Goal: Information Seeking & Learning: Learn about a topic

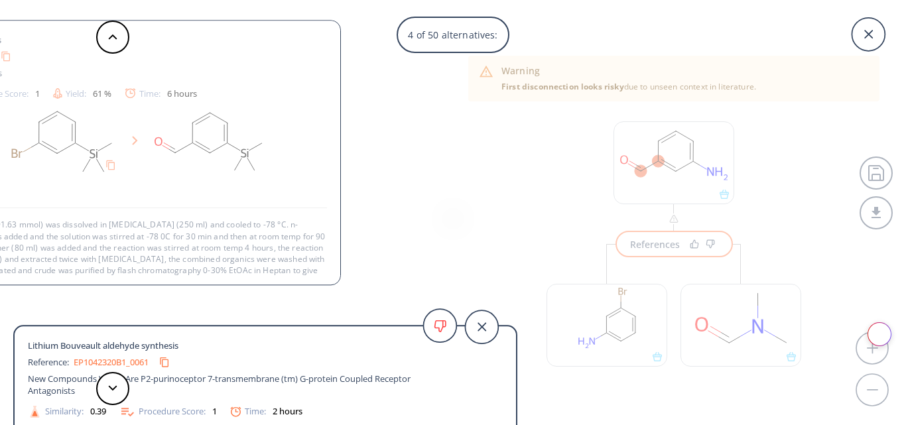
scroll to position [25, 0]
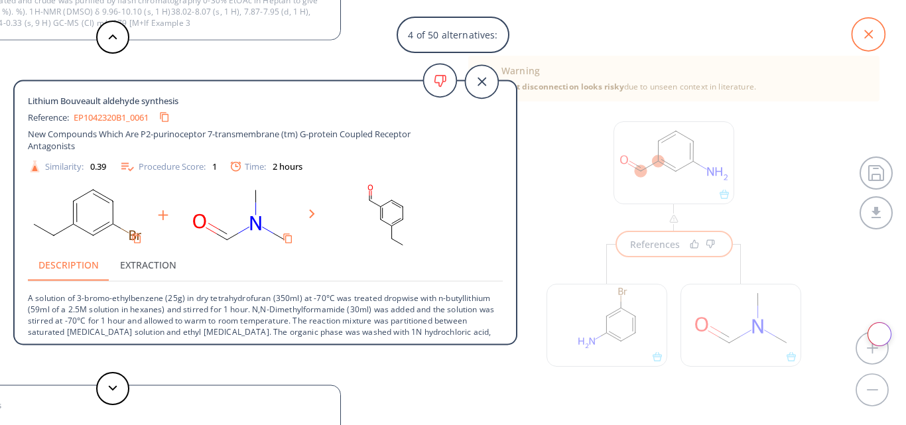
click at [879, 36] on icon at bounding box center [867, 34] width 33 height 33
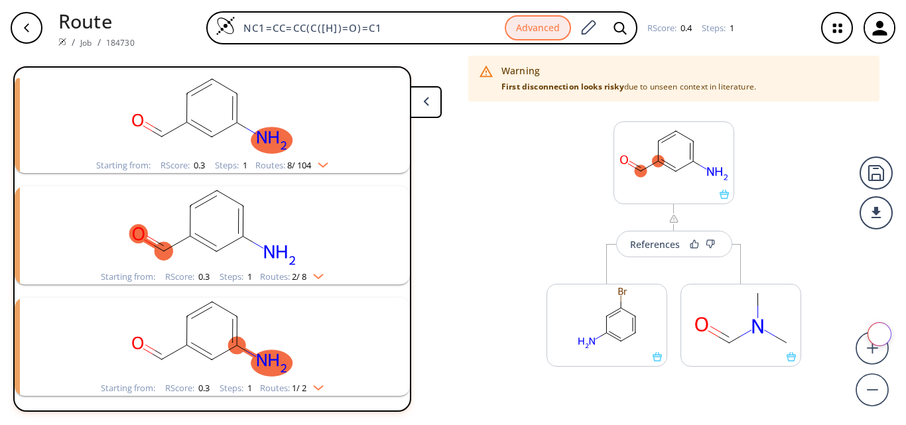
scroll to position [362, 0]
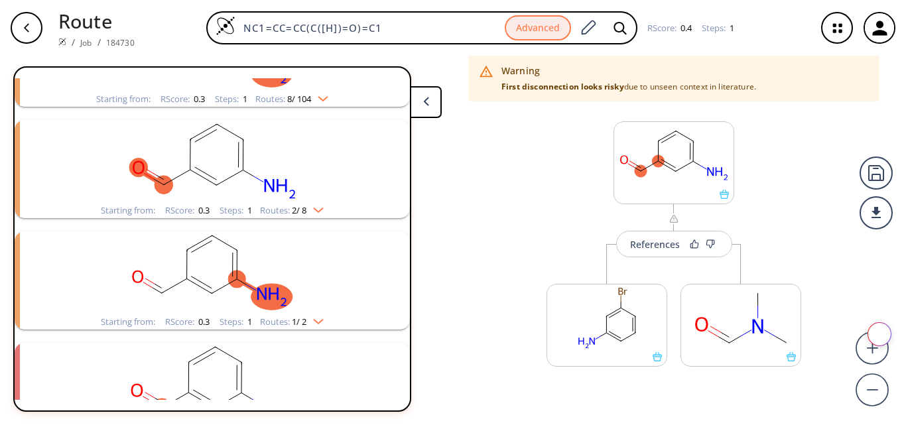
click at [237, 292] on rect "clusters" at bounding box center [212, 272] width 345 height 83
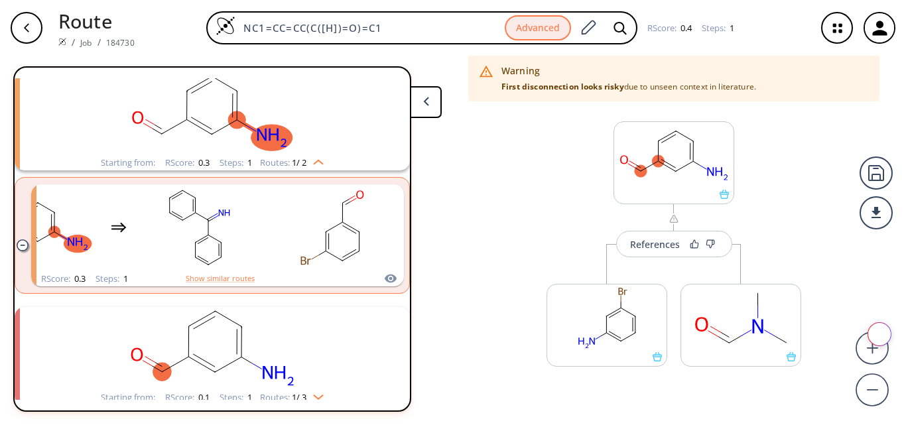
scroll to position [532, 0]
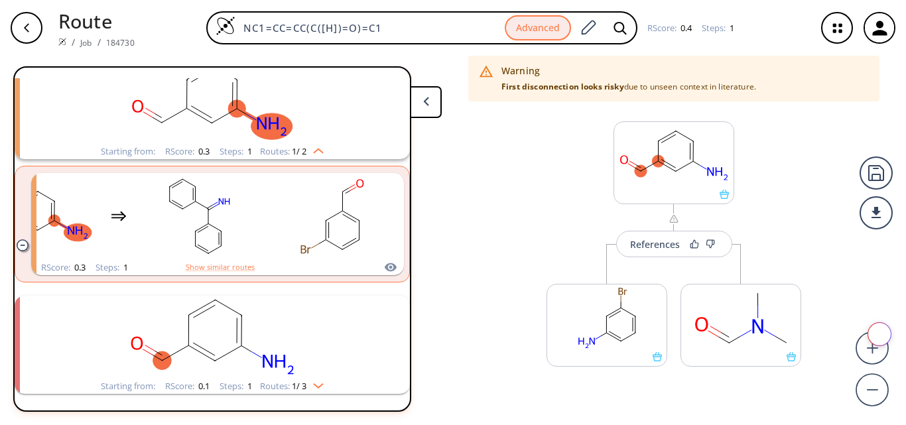
click at [306, 347] on rect "clusters" at bounding box center [212, 337] width 345 height 83
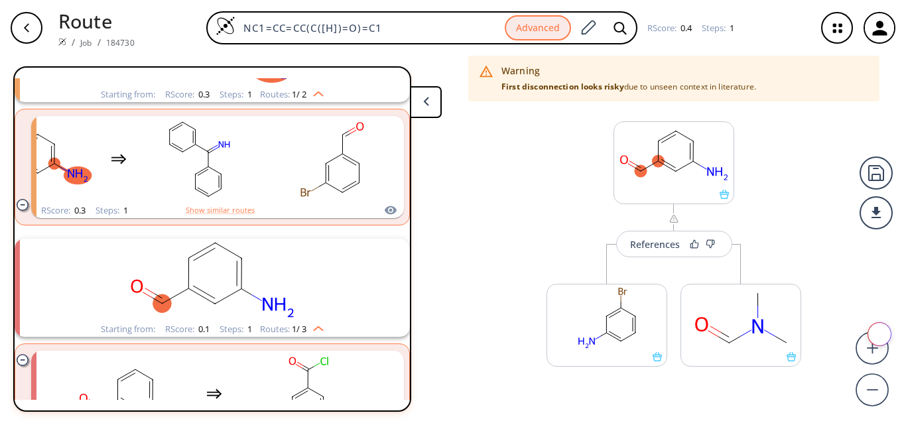
scroll to position [656, 0]
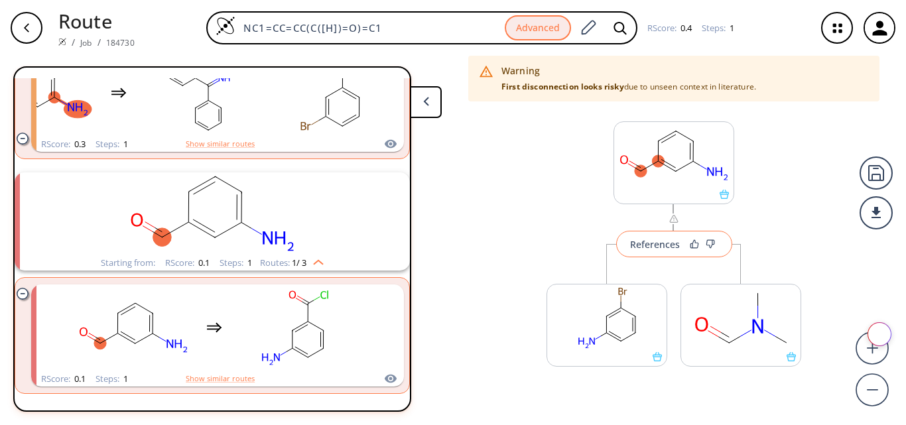
click at [651, 252] on button "References" at bounding box center [674, 244] width 116 height 27
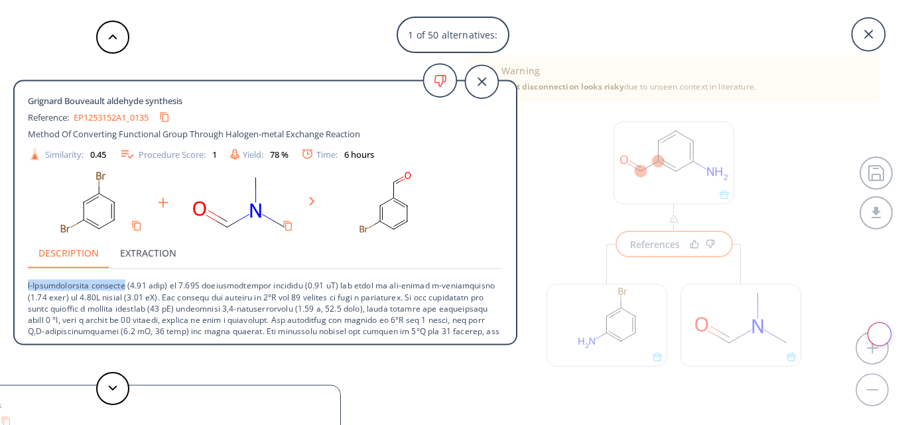
drag, startPoint x: 29, startPoint y: 286, endPoint x: 133, endPoint y: 290, distance: 103.5
click at [133, 290] on p at bounding box center [265, 331] width 475 height 125
copy p "n-Butylmagnesium chloride"
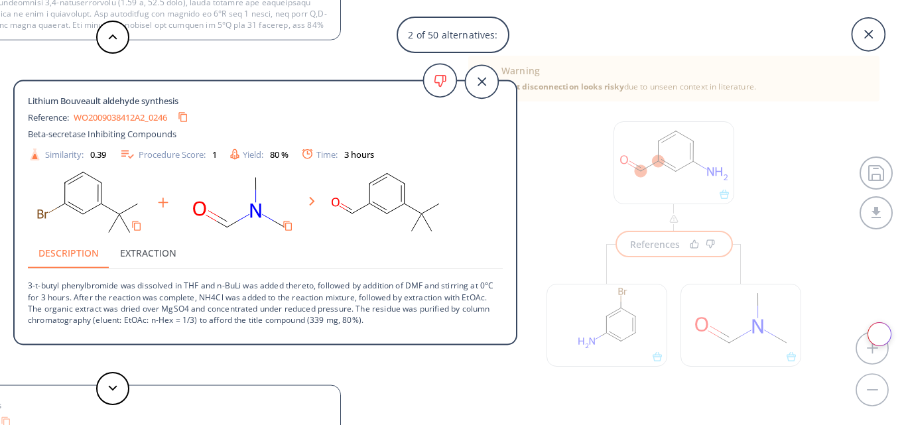
scroll to position [66, 0]
drag, startPoint x: 217, startPoint y: 283, endPoint x: 245, endPoint y: 286, distance: 28.6
click at [245, 286] on p "3-t-butyl phenylbromide was dissolved in THF and n-BuLi was added thereto, foll…" at bounding box center [265, 297] width 475 height 56
copy p "n-BuLi"
click at [111, 381] on button at bounding box center [112, 388] width 33 height 33
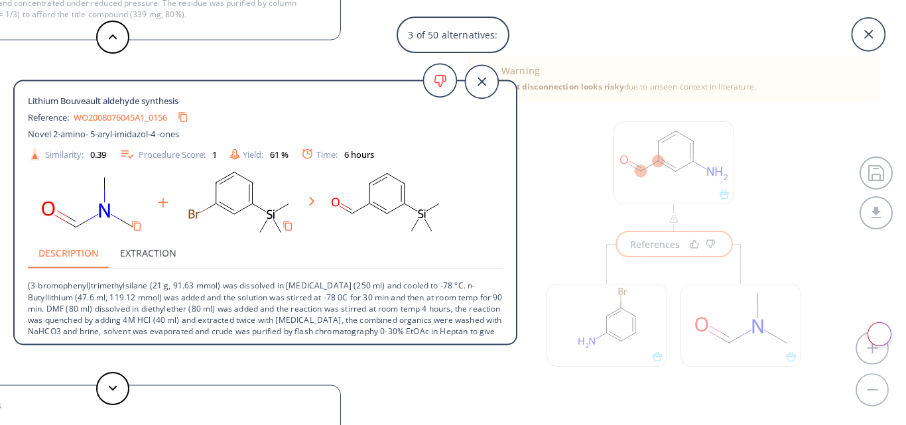
click at [113, 116] on link "WO2008076045A1_0156" at bounding box center [120, 117] width 93 height 9
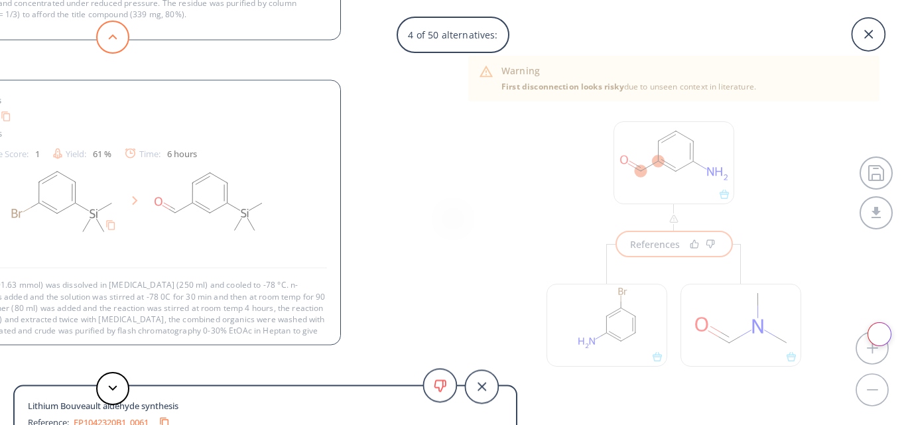
scroll to position [25, 0]
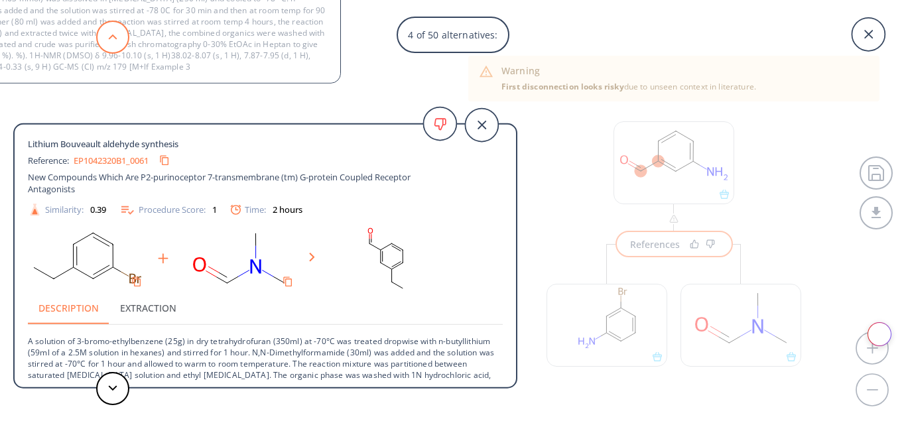
click at [114, 46] on button at bounding box center [112, 37] width 33 height 33
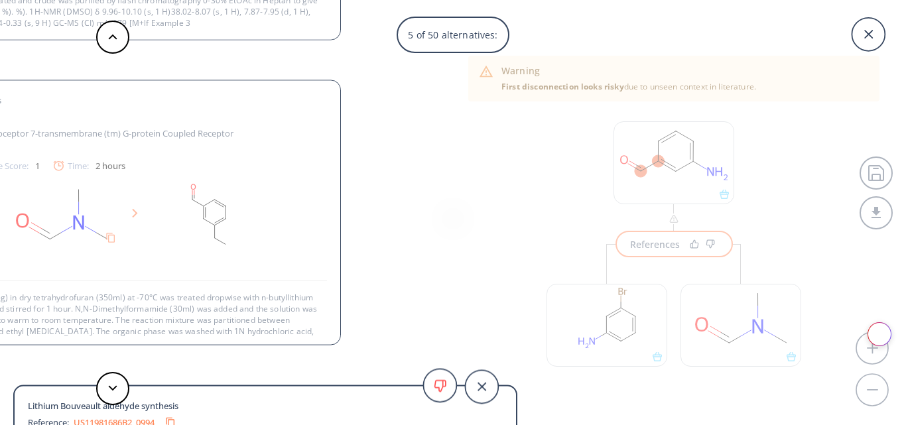
scroll to position [14, 0]
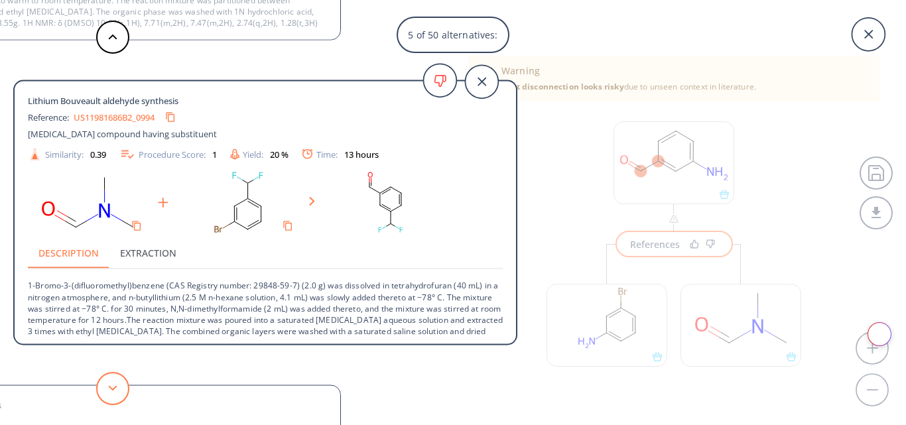
click at [107, 389] on button at bounding box center [112, 388] width 33 height 33
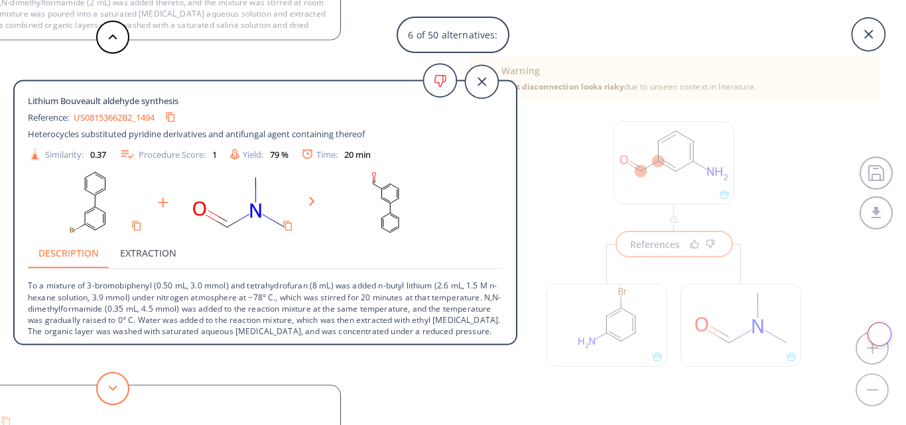
click at [107, 381] on button at bounding box center [112, 388] width 33 height 33
